Goal: Ask a question

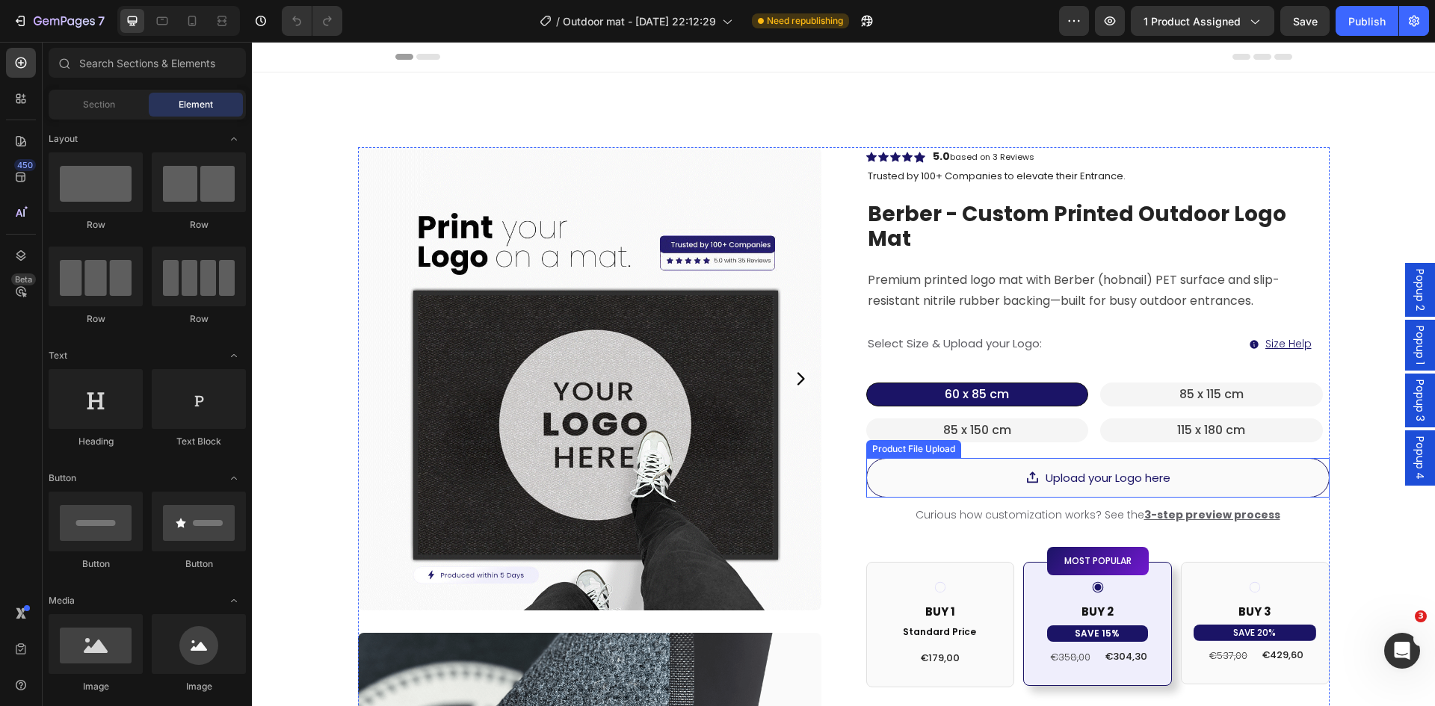
scroll to position [299, 0]
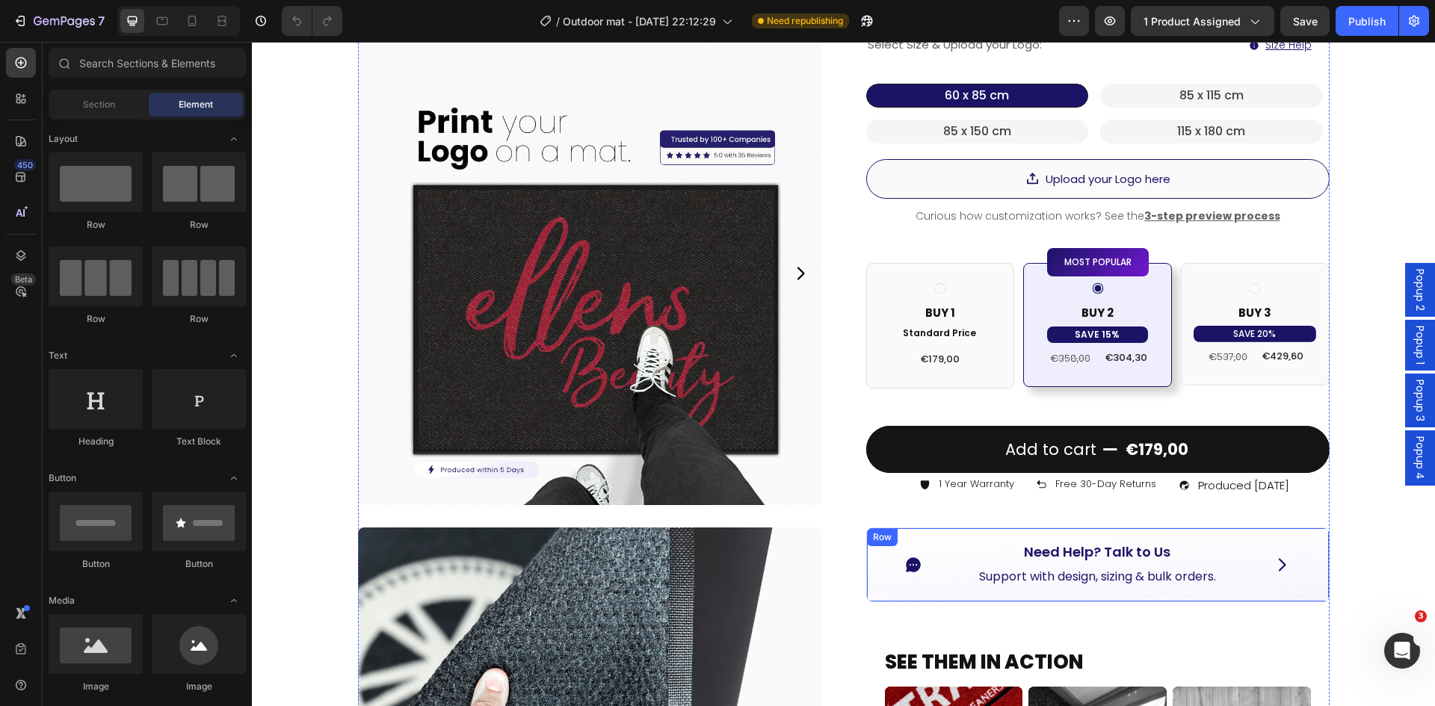
click at [867, 528] on div "Row" at bounding box center [882, 537] width 31 height 18
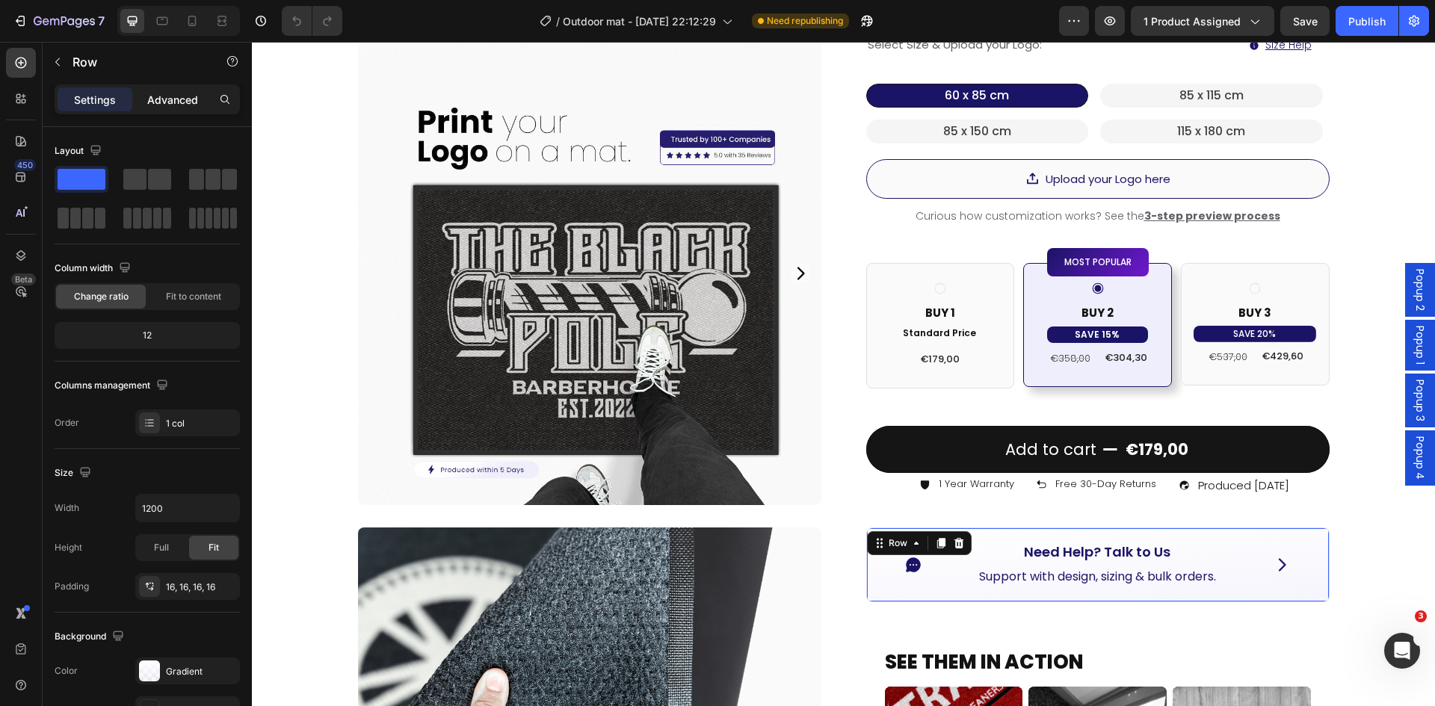
click at [167, 97] on p "Advanced" at bounding box center [172, 100] width 51 height 16
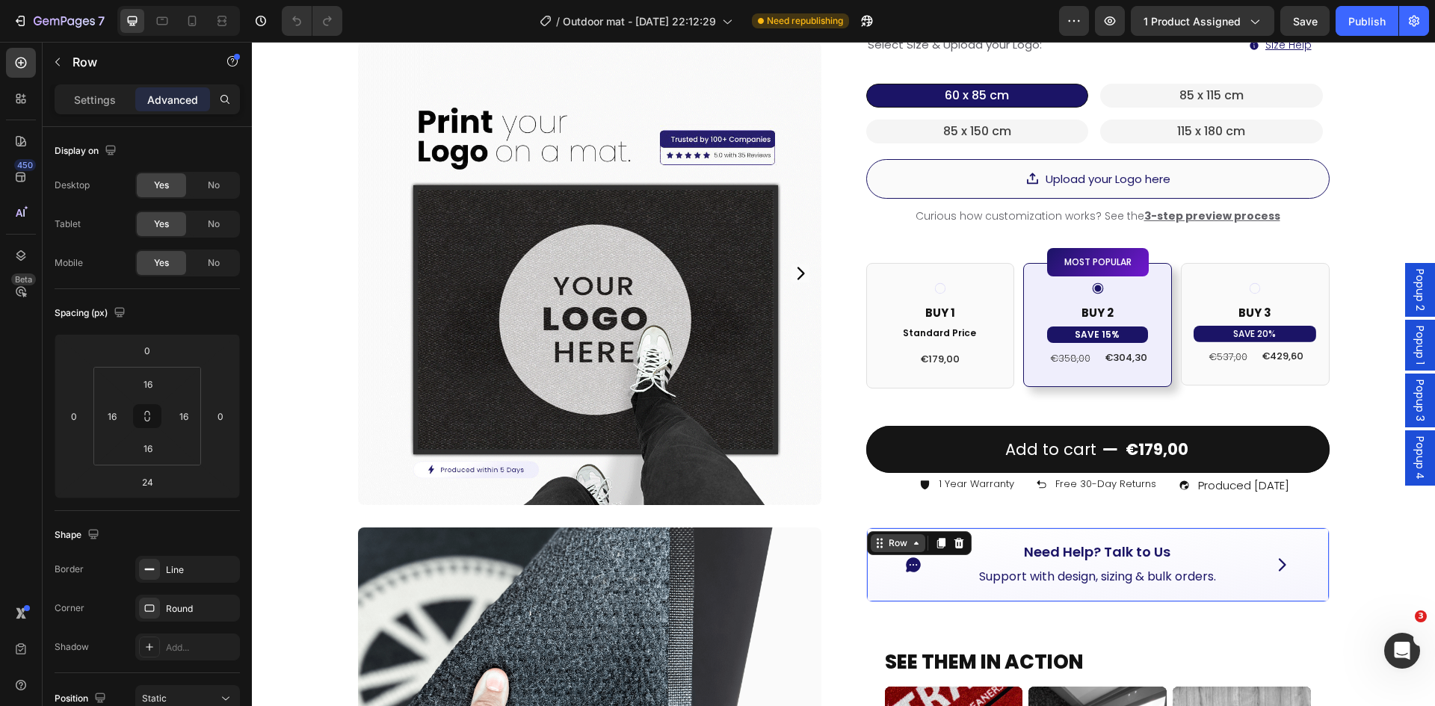
click at [888, 537] on div "Row" at bounding box center [898, 543] width 25 height 13
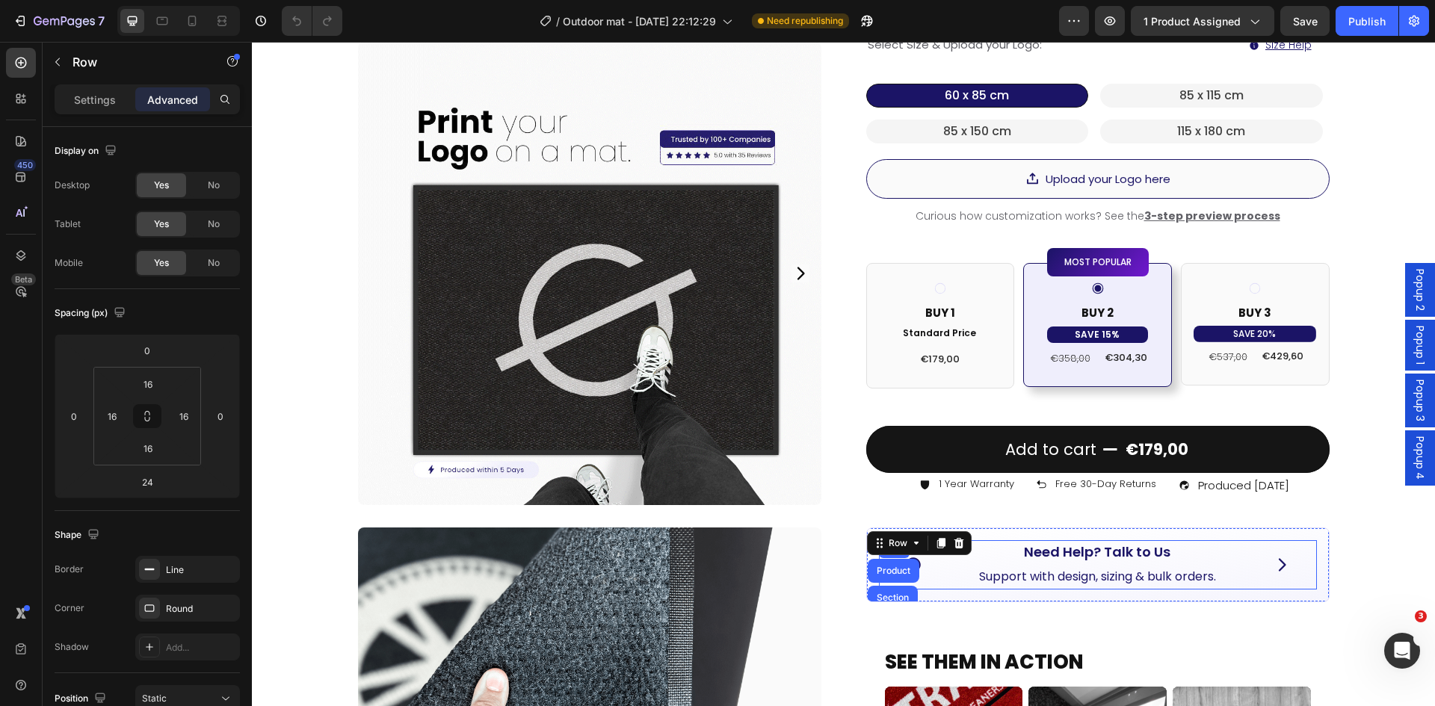
click at [945, 555] on div "Icon Need Help? Talk to Us Button Support with design, sizing & bulk orders. Te…" at bounding box center [1098, 564] width 438 height 49
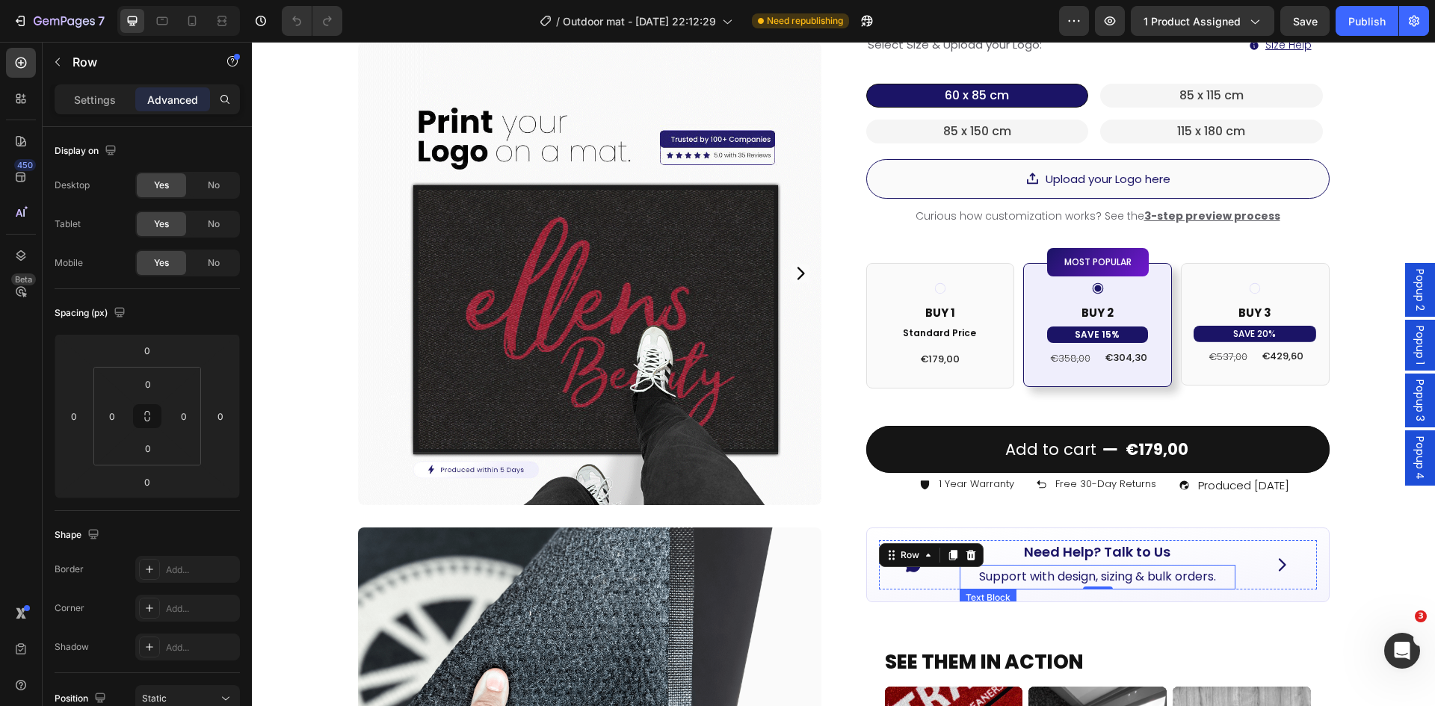
click at [1003, 566] on p "Support with design, sizing & bulk orders." at bounding box center [1097, 577] width 273 height 22
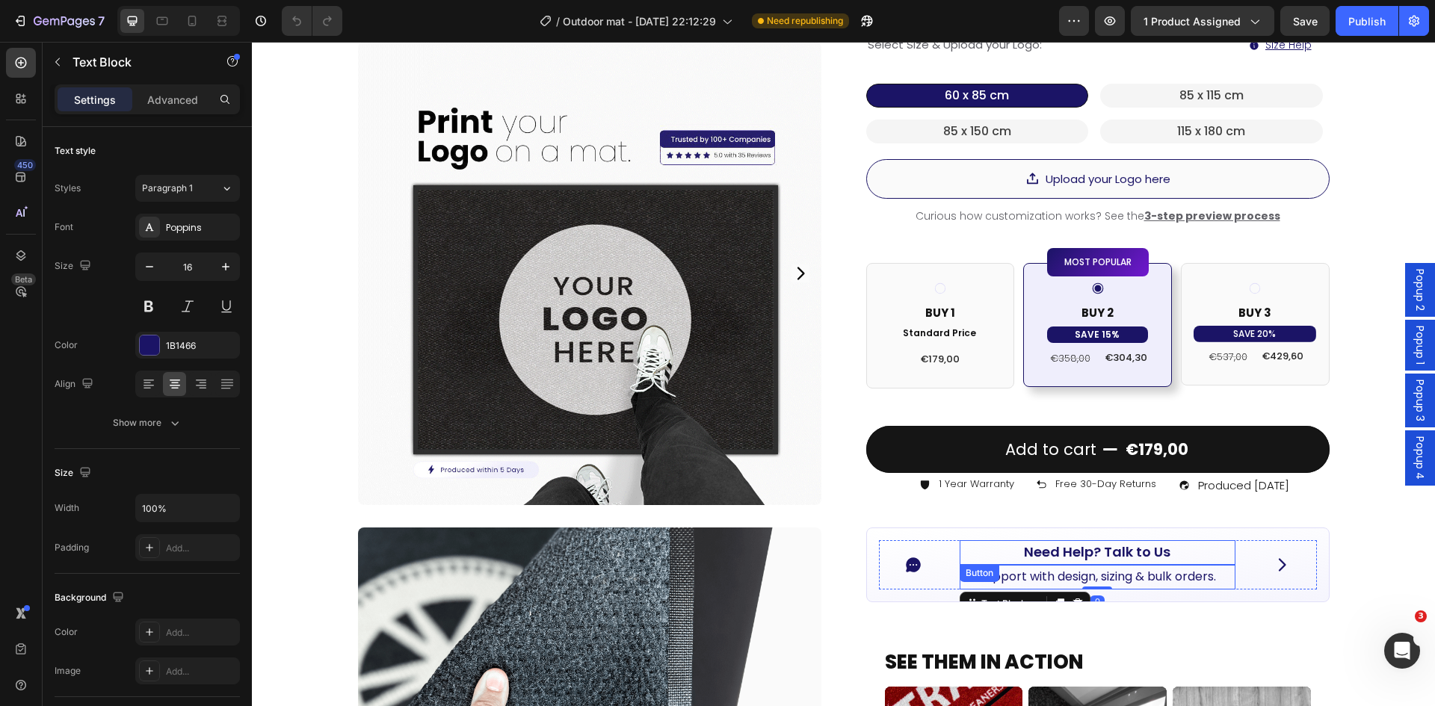
click at [1060, 540] on p "Need Help? Talk to Us" at bounding box center [1097, 552] width 146 height 24
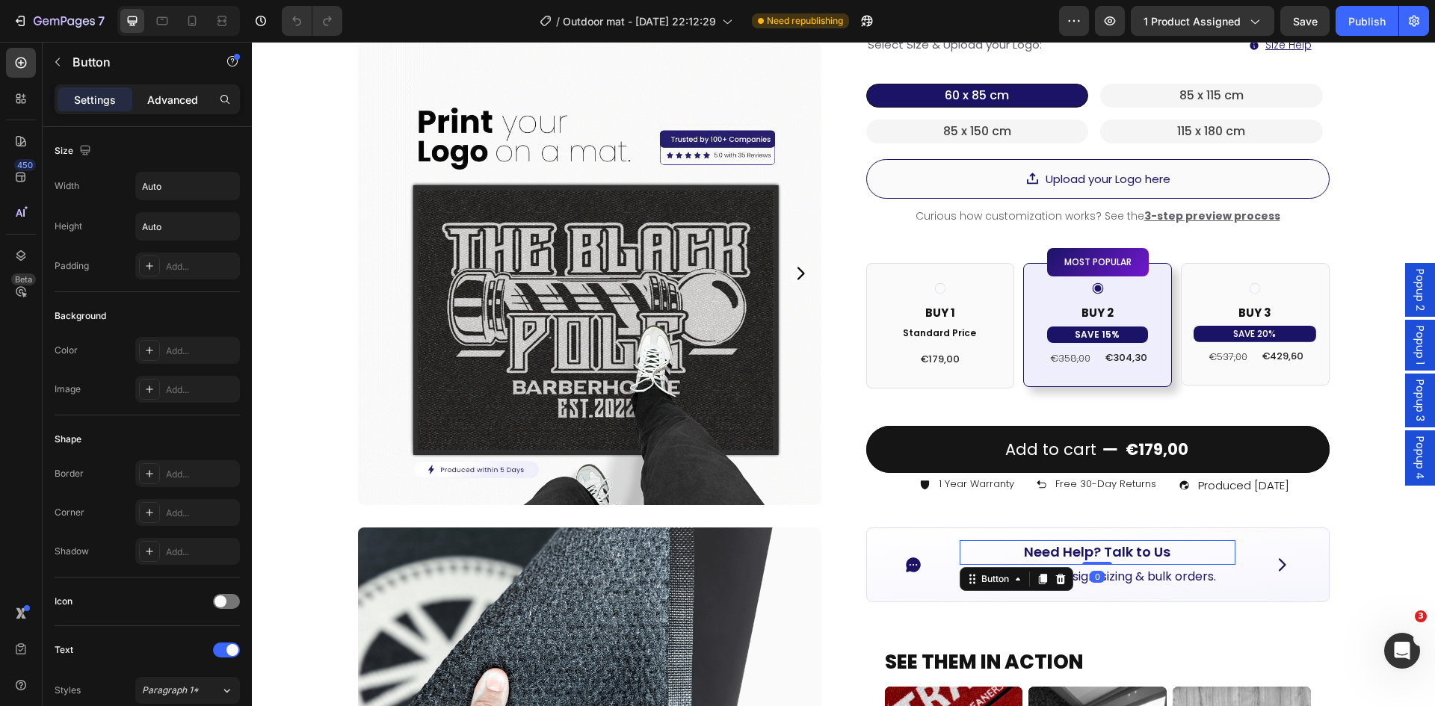
click at [175, 93] on p "Advanced" at bounding box center [172, 100] width 51 height 16
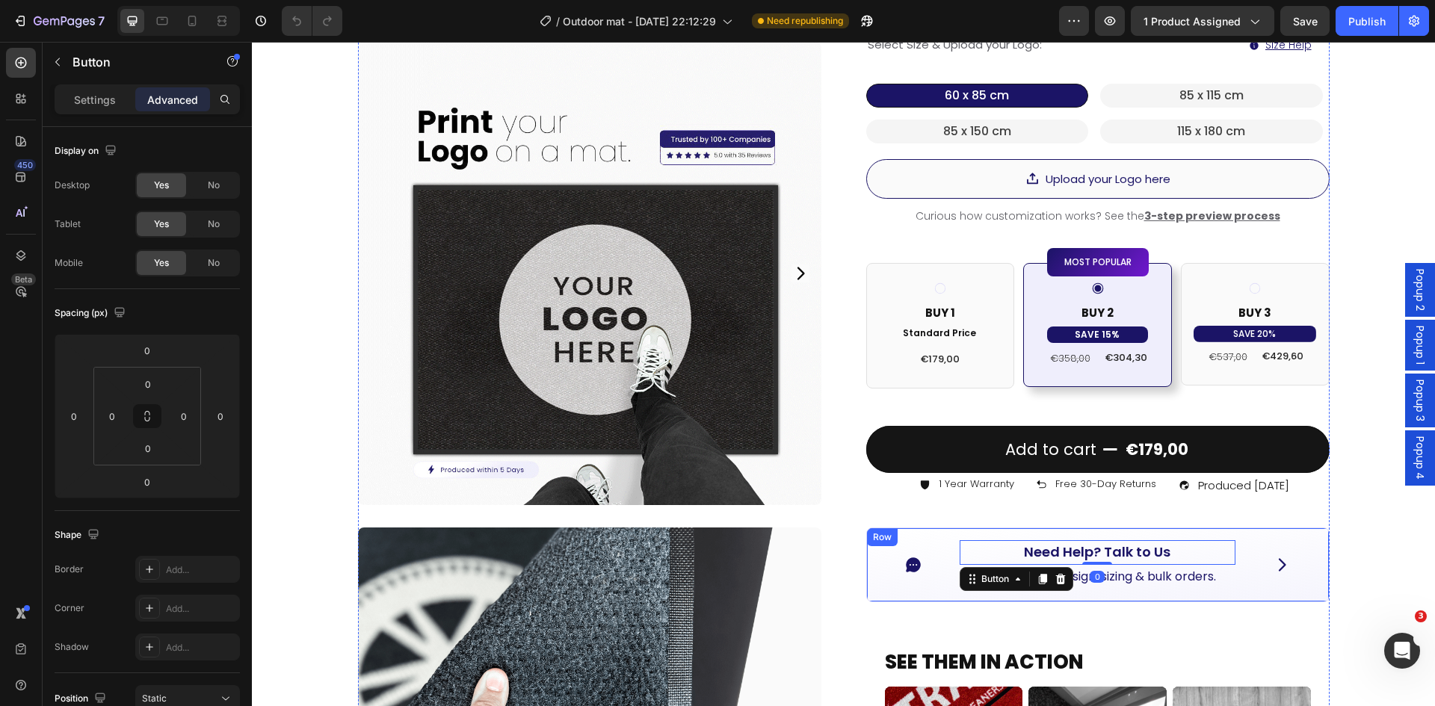
click at [870, 528] on div "Icon Need Help? Talk to Us Button 0 Support with design, sizing & bulk orders. …" at bounding box center [1097, 565] width 463 height 74
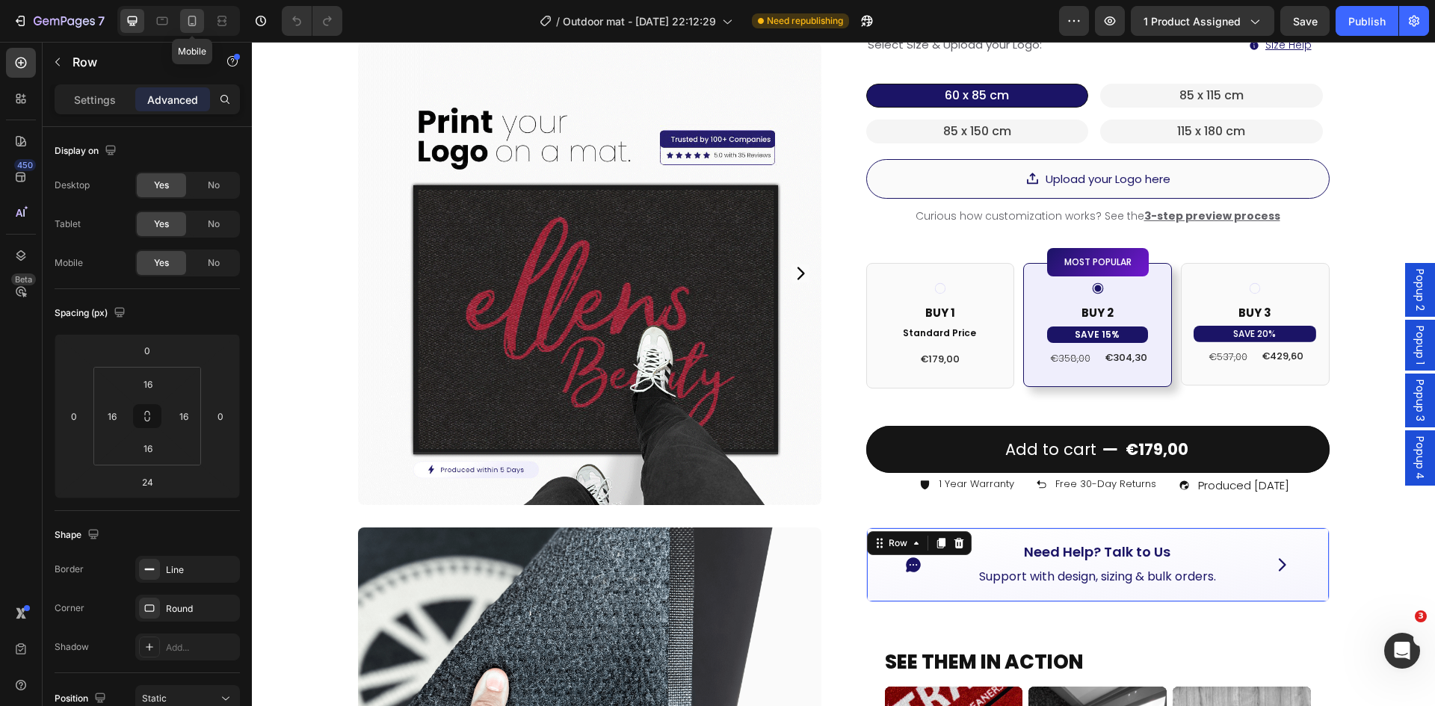
click at [194, 19] on icon at bounding box center [192, 20] width 15 height 15
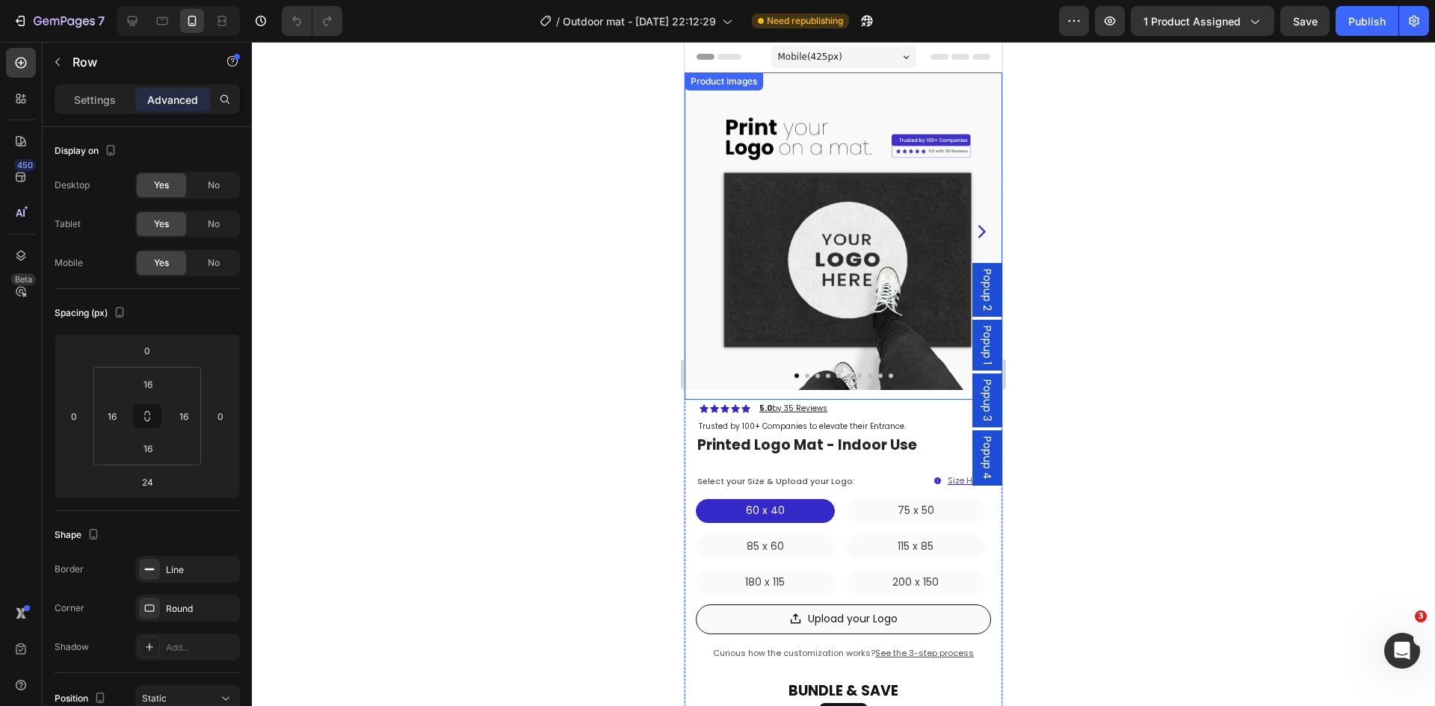
scroll to position [224, 0]
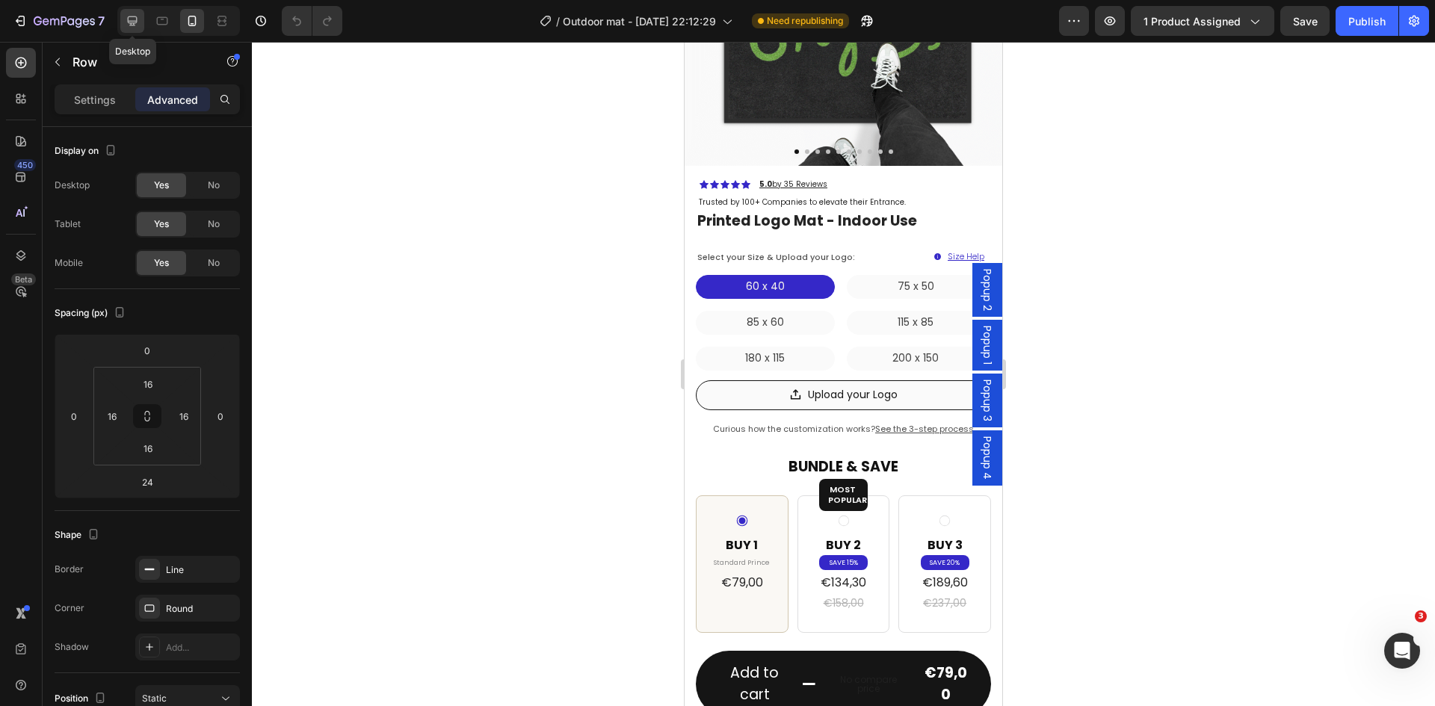
click at [129, 21] on icon at bounding box center [133, 21] width 10 height 10
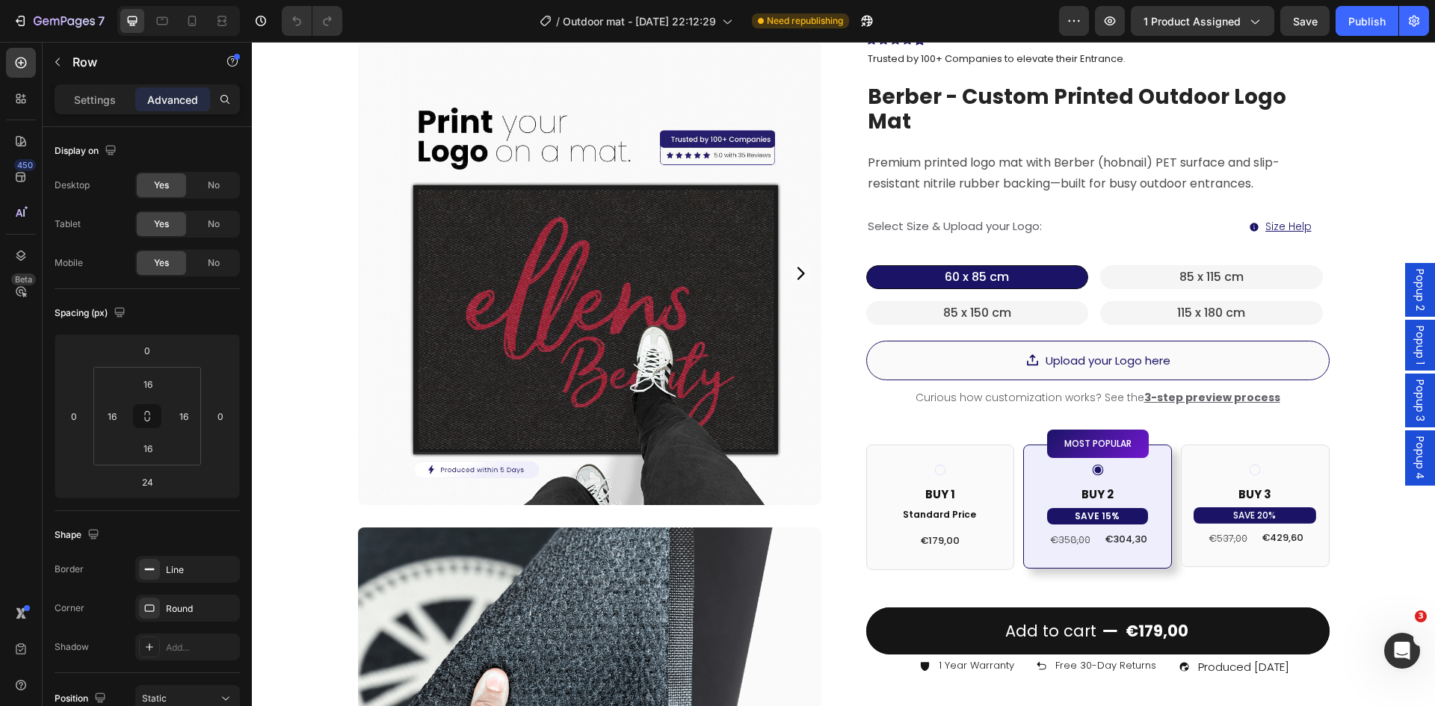
scroll to position [267, 0]
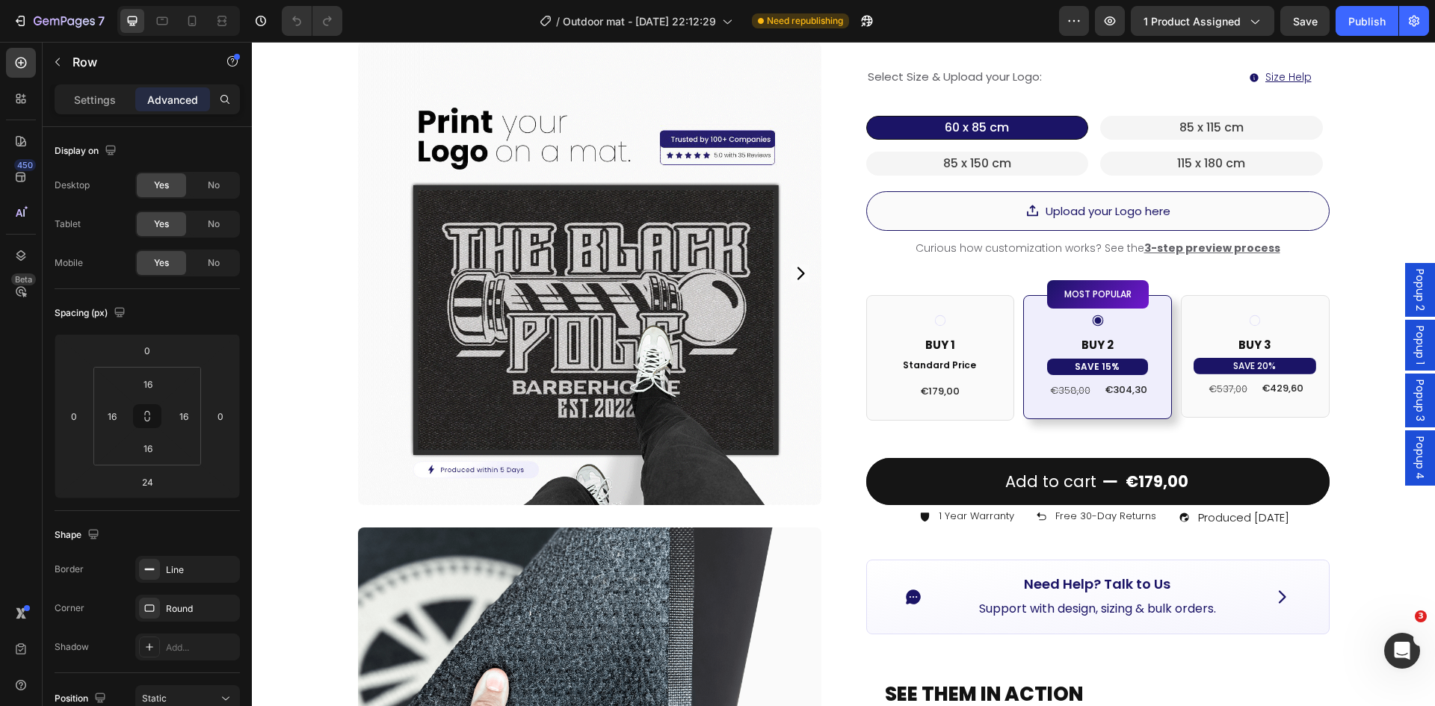
click at [868, 560] on div "Icon Need Help? Talk to Us Button Support with design, sizing & bulk orders. Te…" at bounding box center [1097, 597] width 463 height 74
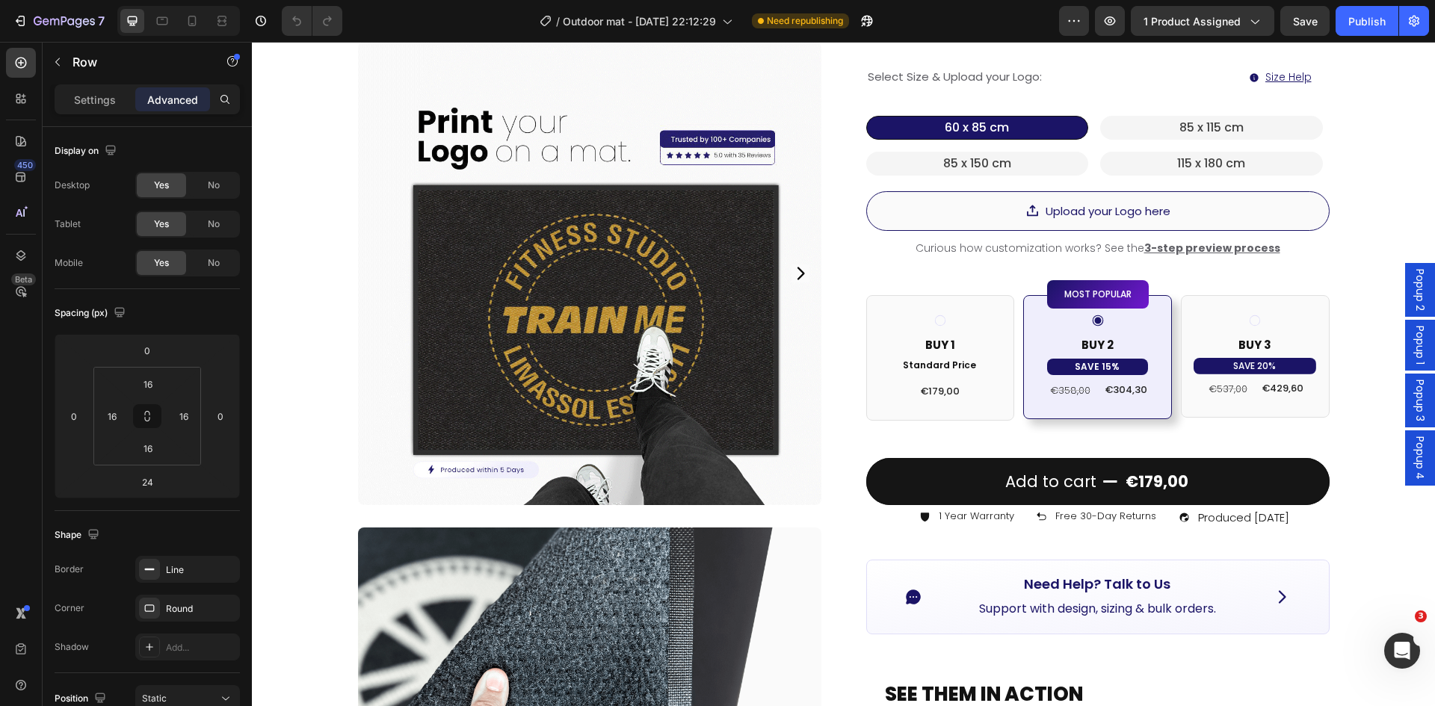
click at [873, 560] on div "Icon Need Help? Talk to Us Button Support with design, sizing & bulk orders. Te…" at bounding box center [1097, 597] width 463 height 74
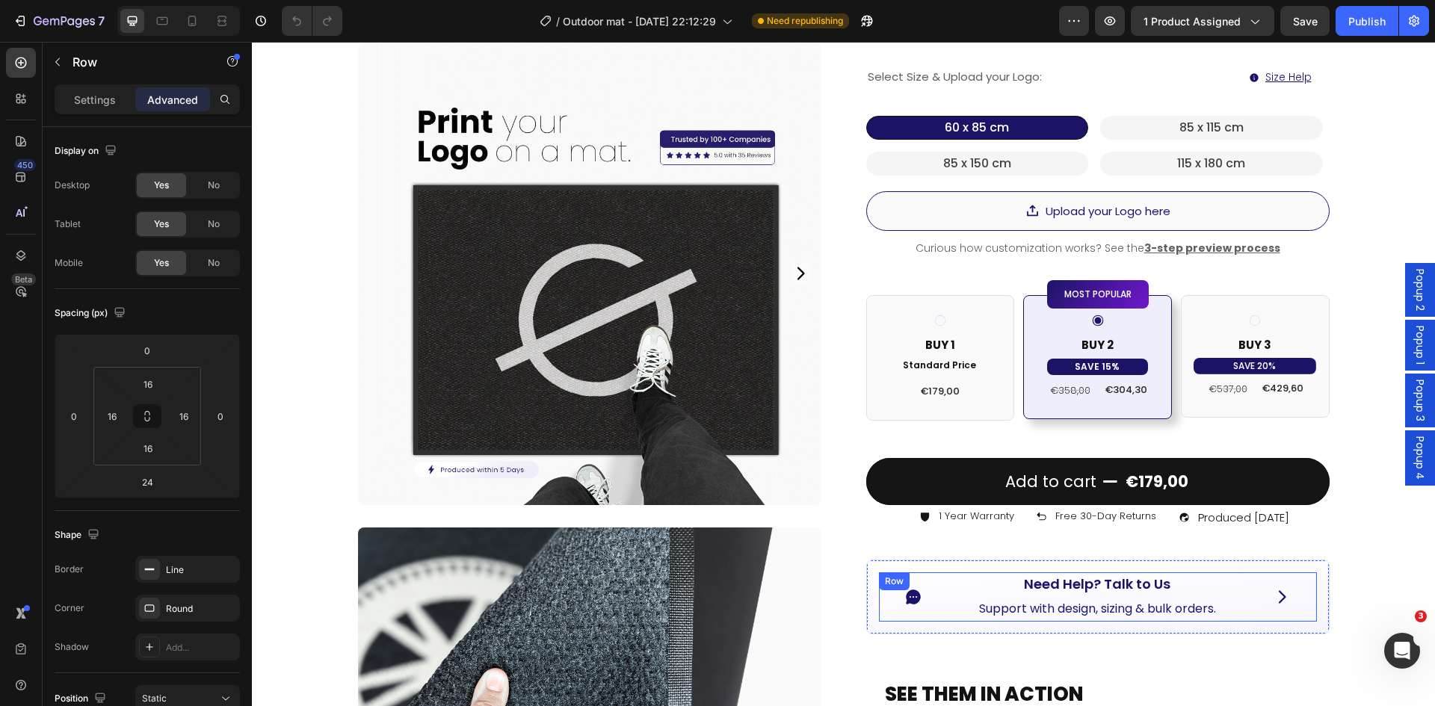
click at [906, 590] on icon at bounding box center [913, 597] width 14 height 15
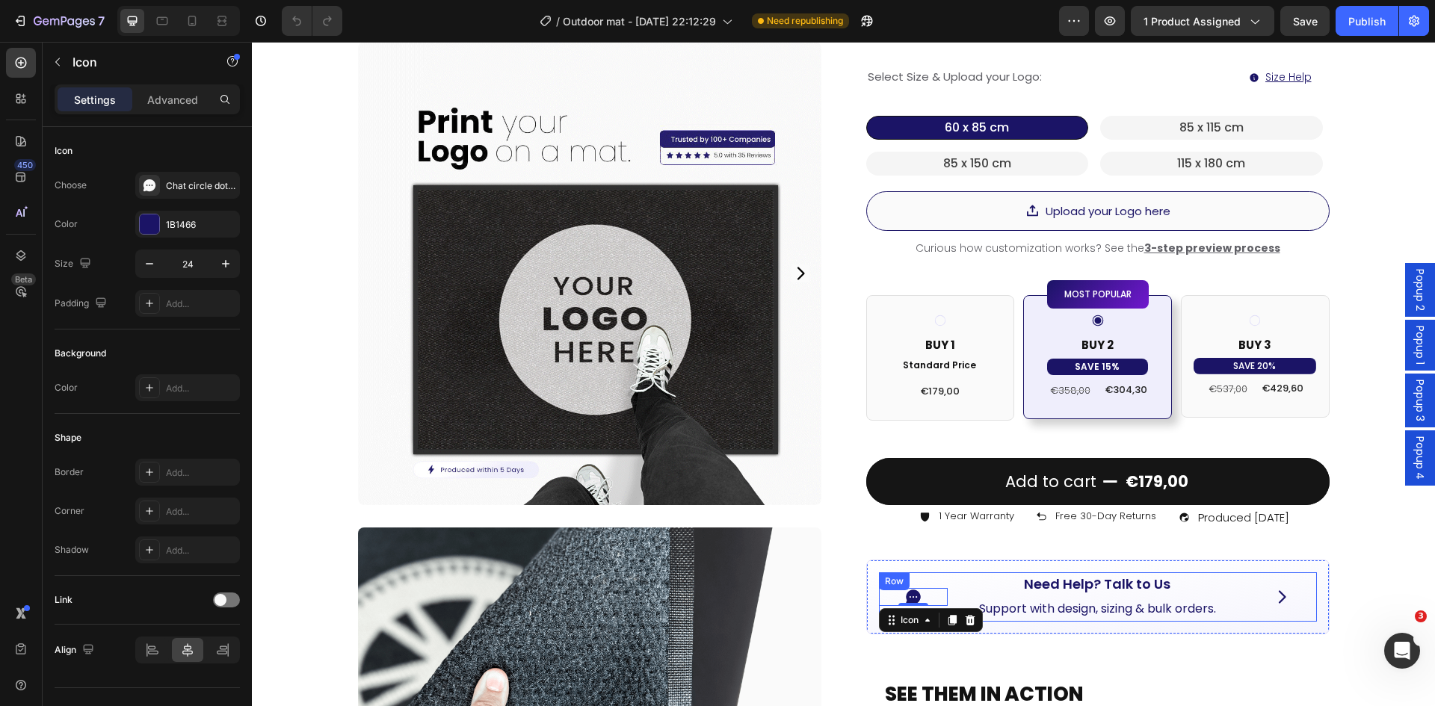
click at [894, 575] on div "Row" at bounding box center [894, 581] width 25 height 13
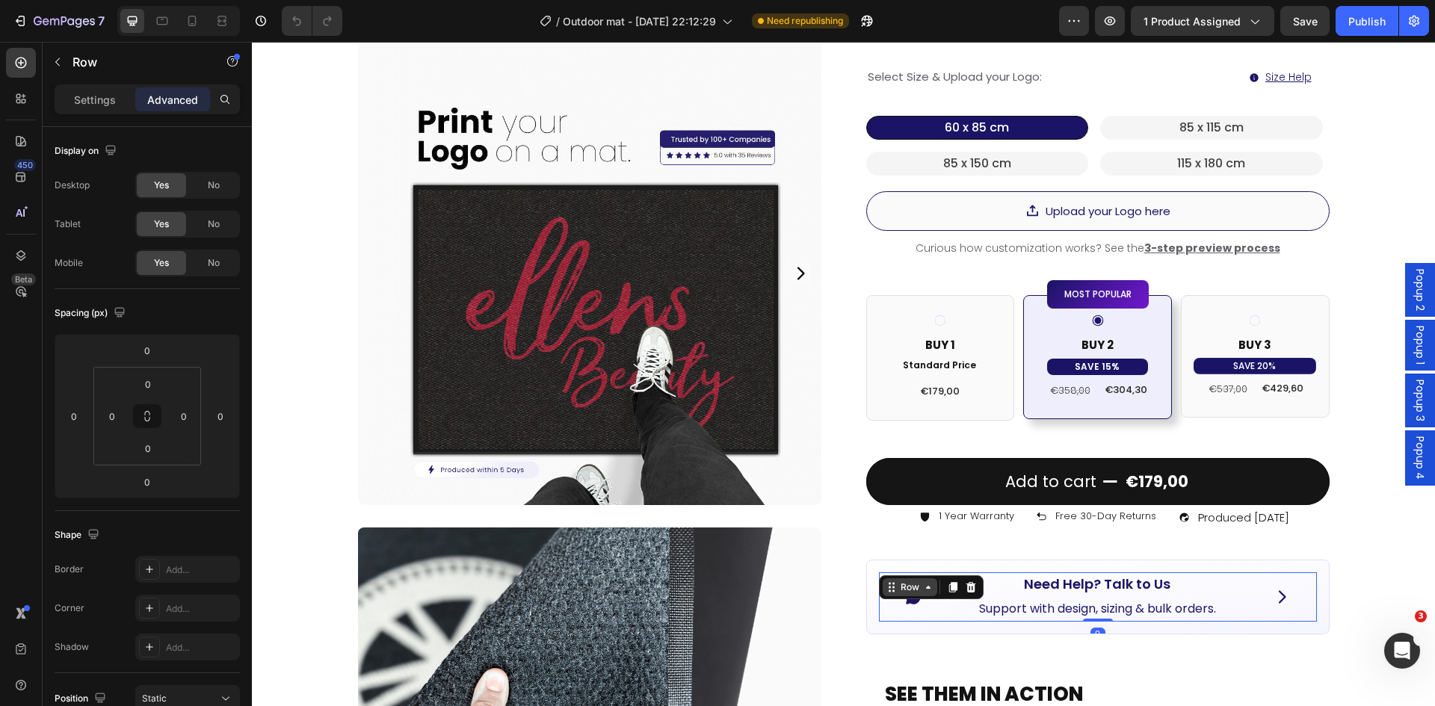
click at [897, 578] on div "Row" at bounding box center [910, 587] width 55 height 18
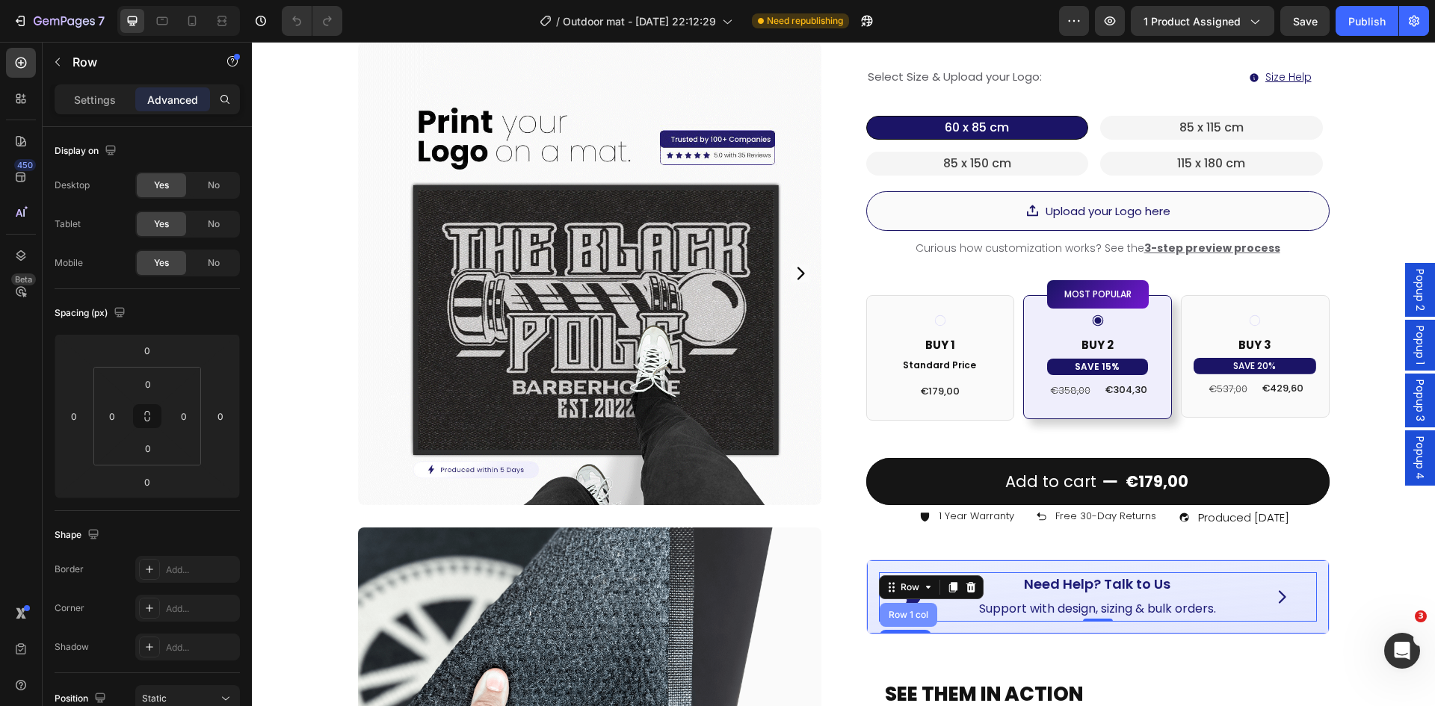
click at [903, 611] on div "Row 1 col" at bounding box center [909, 615] width 46 height 9
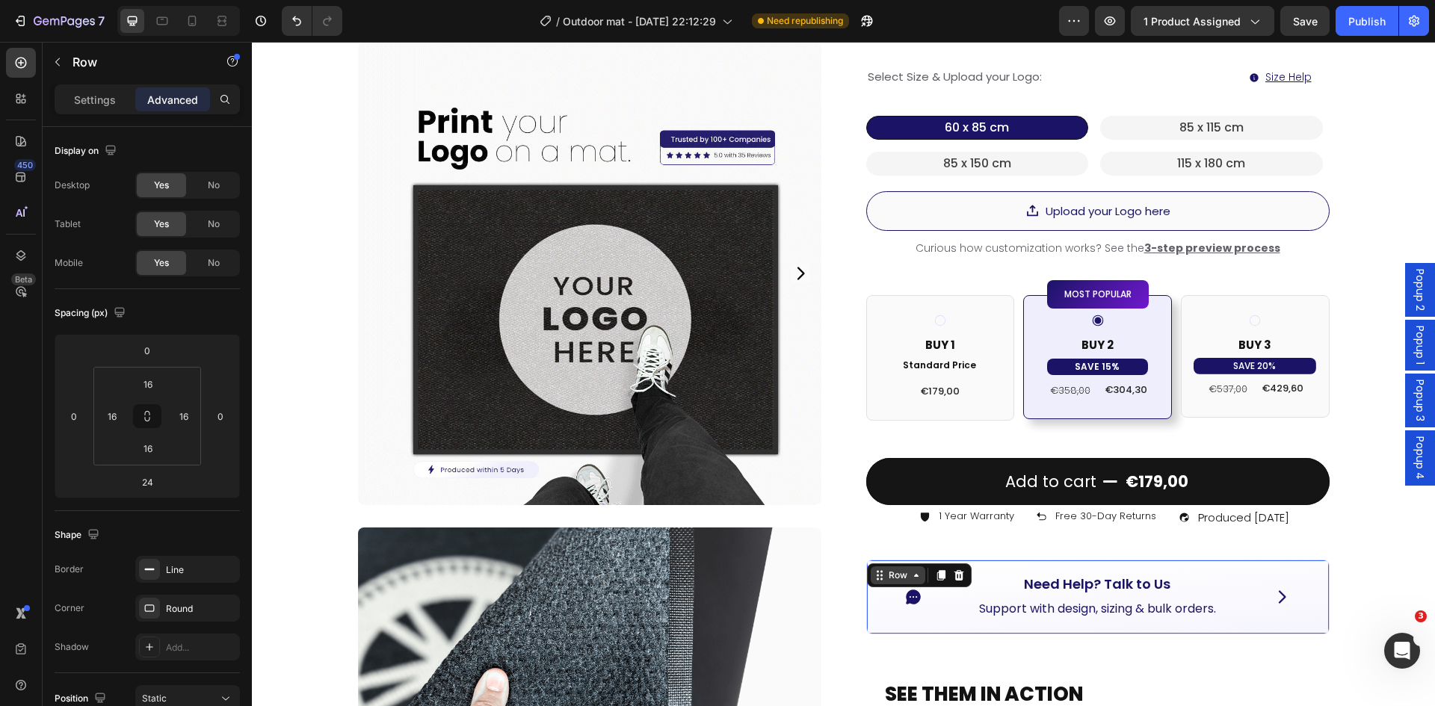
click at [886, 569] on div "Row" at bounding box center [898, 575] width 25 height 13
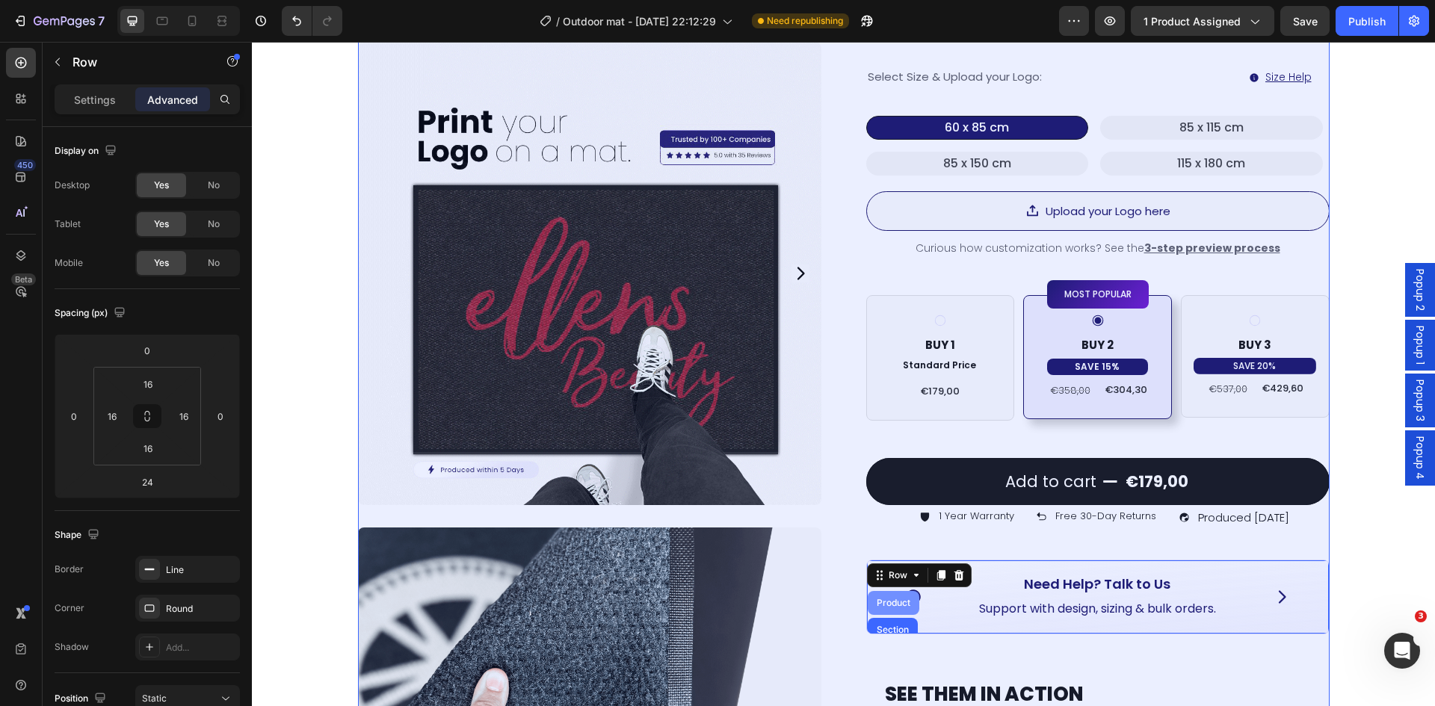
click at [892, 599] on div "Product" at bounding box center [894, 603] width 40 height 9
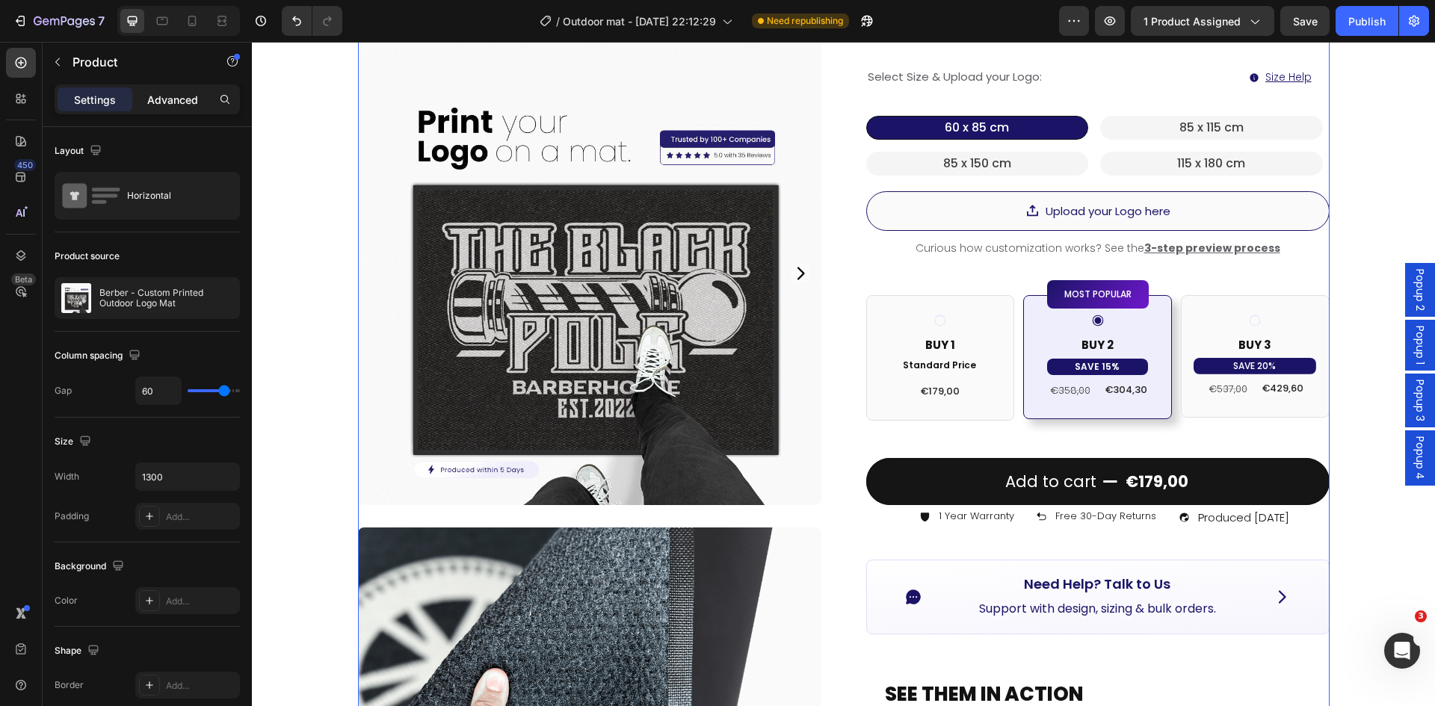
click at [157, 97] on p "Advanced" at bounding box center [172, 100] width 51 height 16
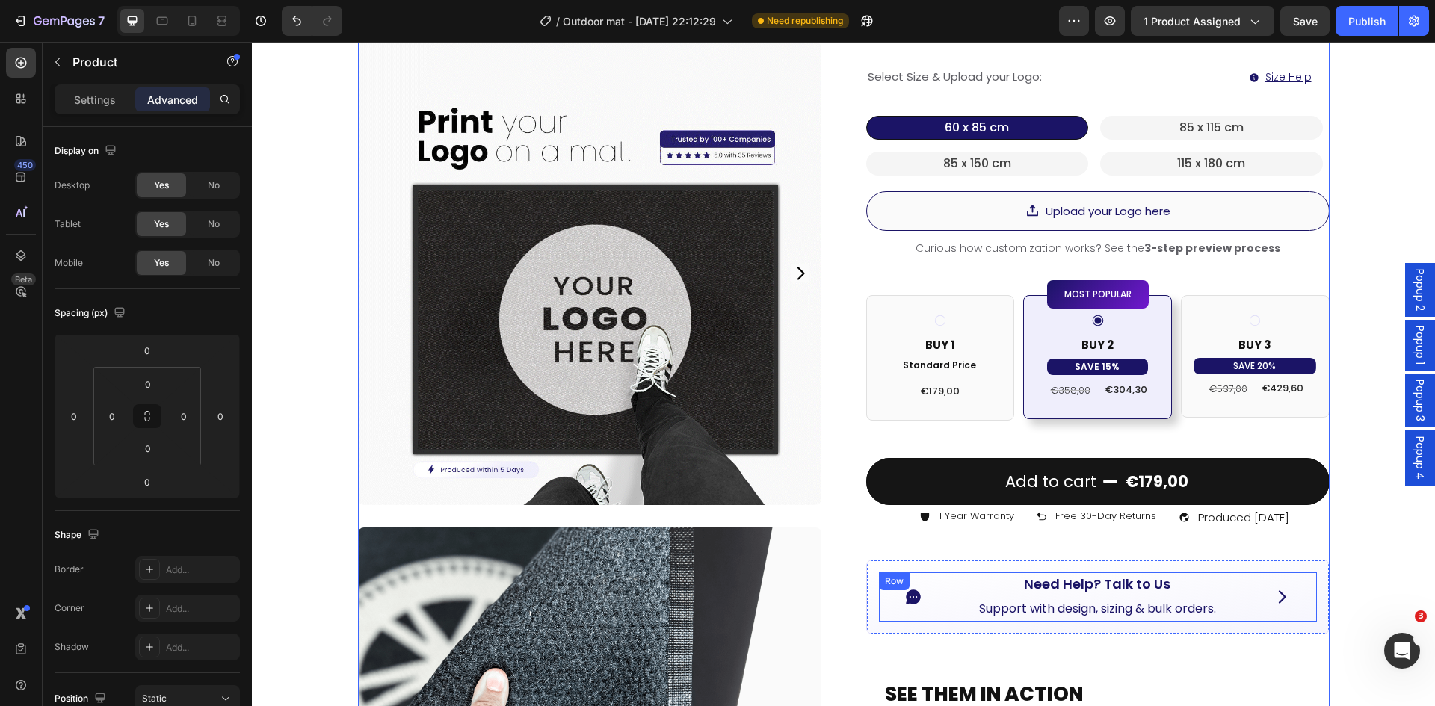
click at [879, 572] on div "Icon Need Help? Talk to Us Button Support with design, sizing & bulk orders. Te…" at bounding box center [1098, 596] width 438 height 49
click at [901, 581] on div "Row" at bounding box center [910, 587] width 25 height 13
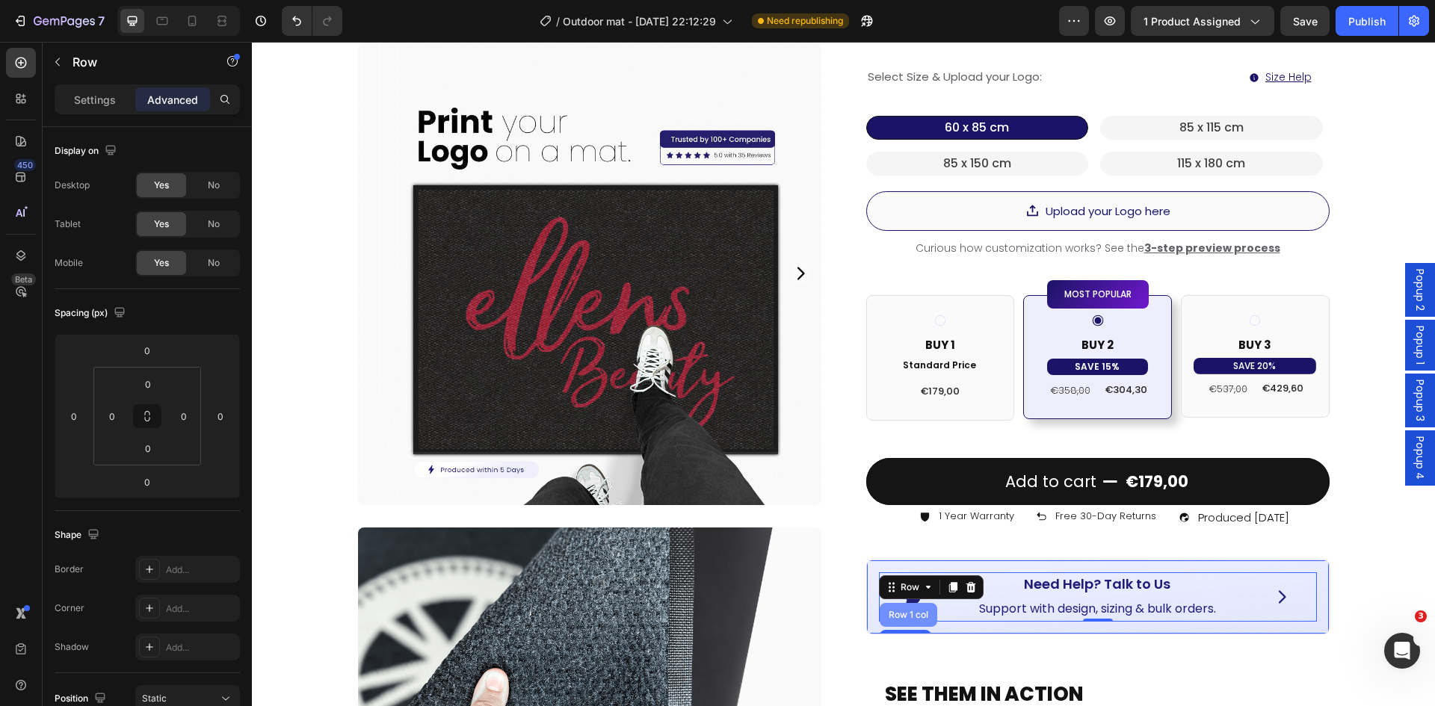
click at [901, 603] on div "Row 1 col" at bounding box center [909, 615] width 58 height 24
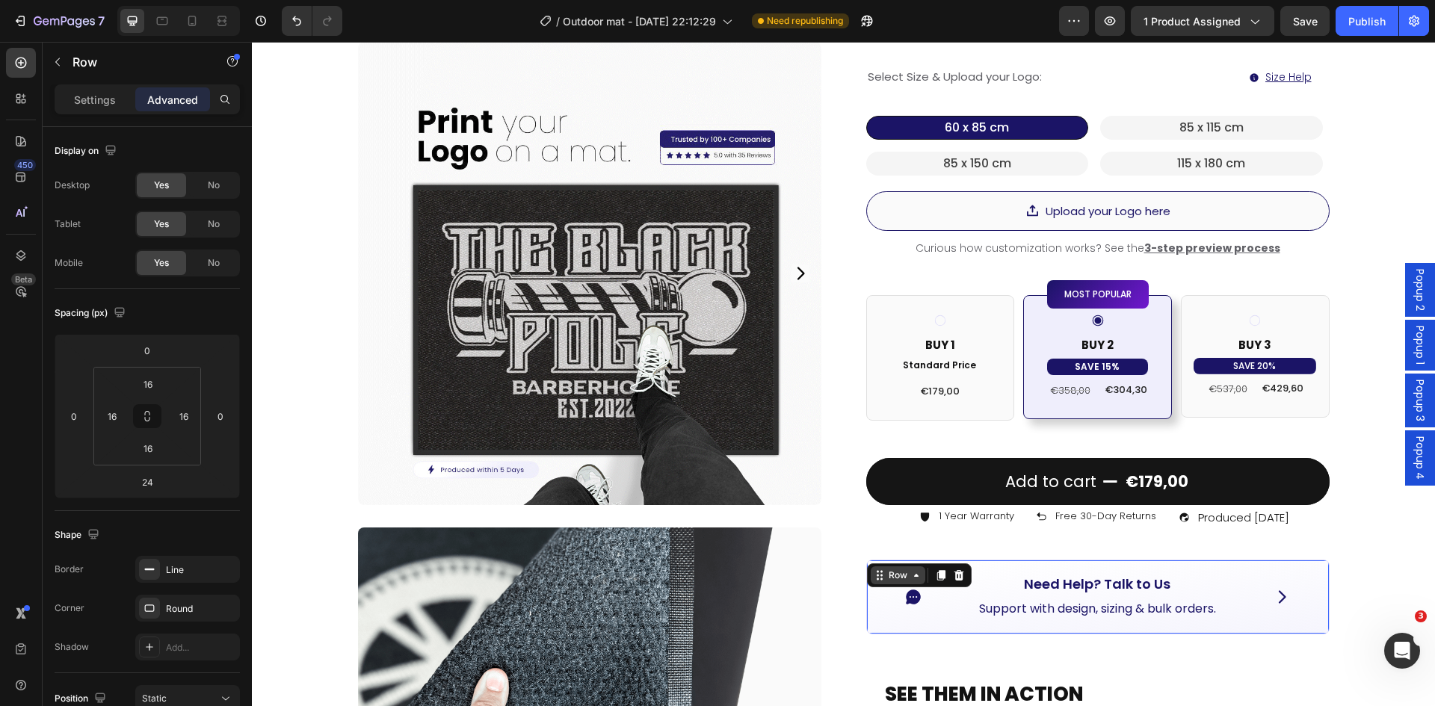
click at [886, 569] on div "Row" at bounding box center [898, 575] width 25 height 13
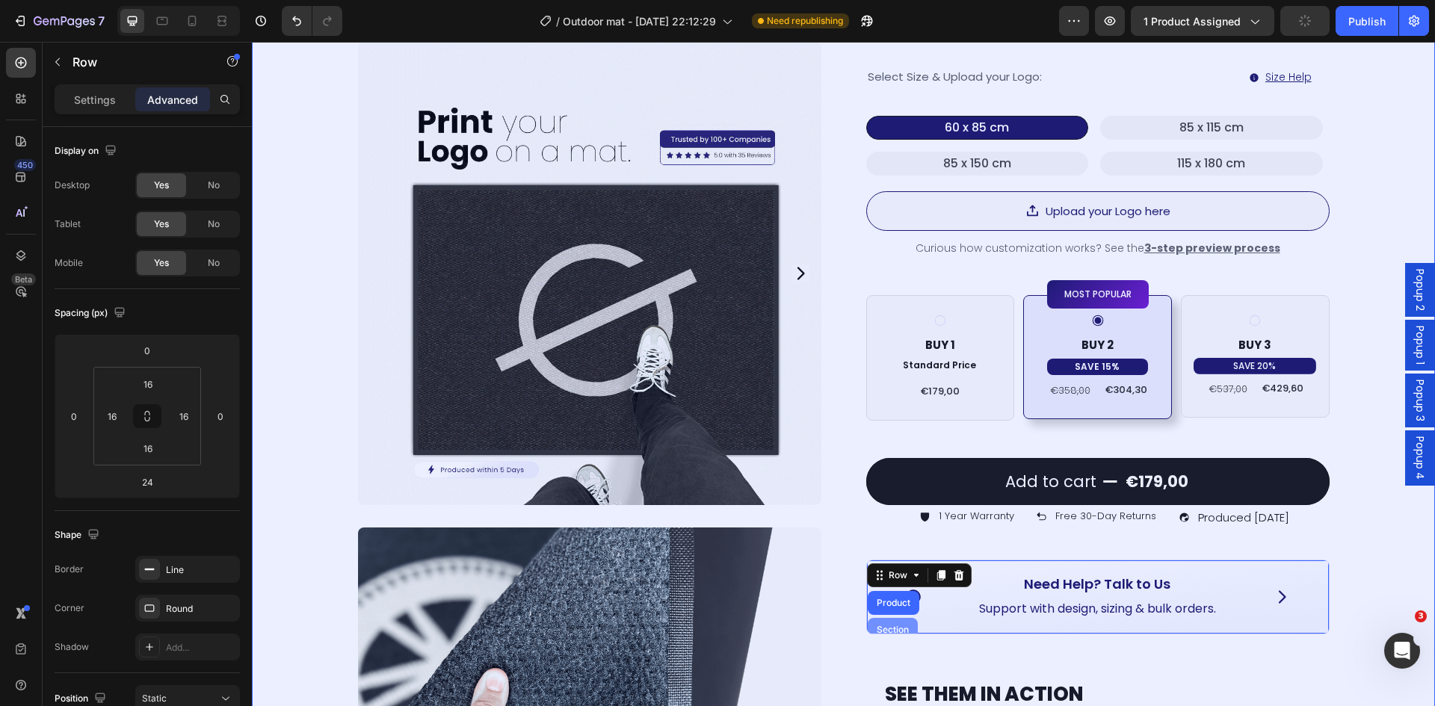
click at [892, 626] on div "Section" at bounding box center [893, 630] width 38 height 9
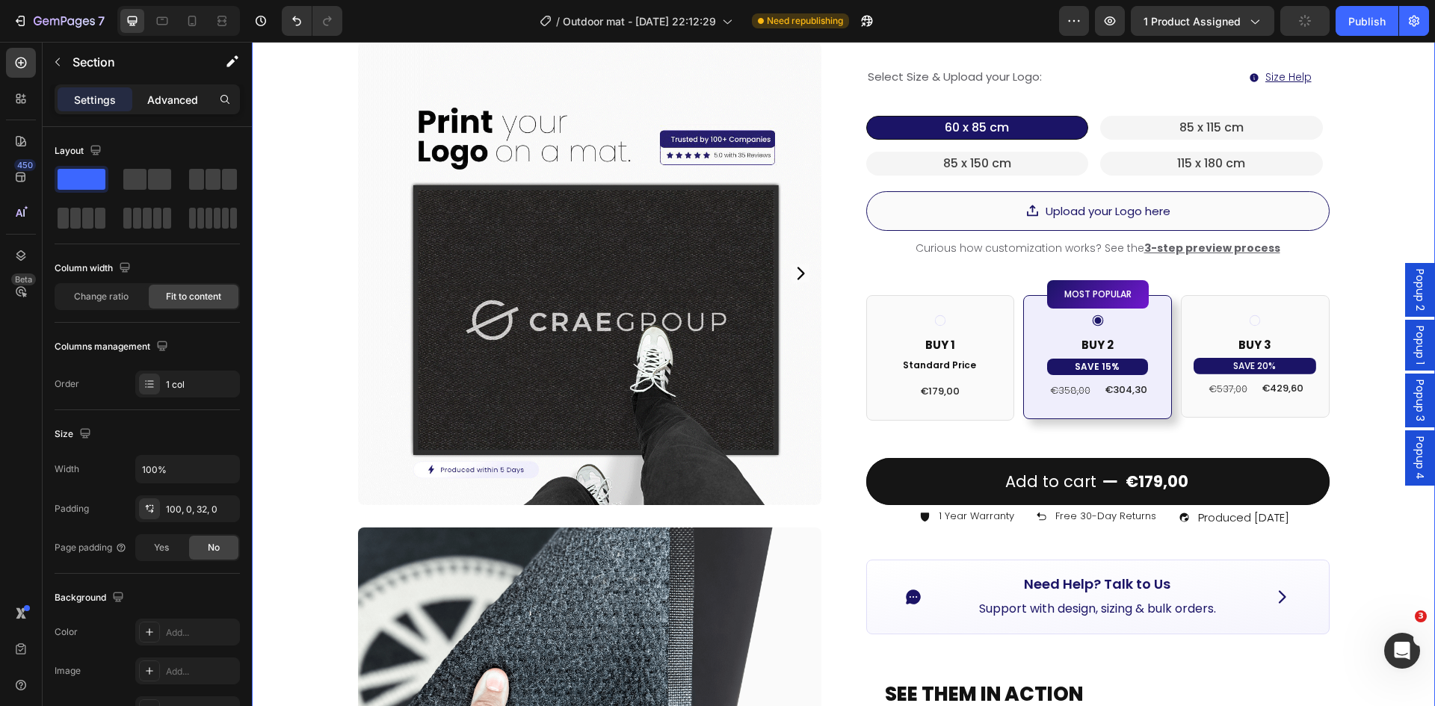
click at [155, 97] on p "Advanced" at bounding box center [172, 100] width 51 height 16
